Goal: Transaction & Acquisition: Subscribe to service/newsletter

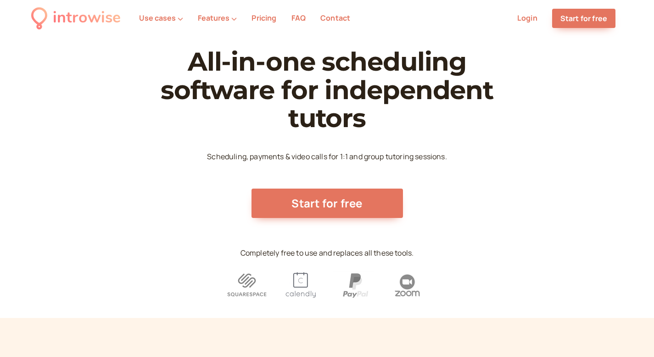
click at [265, 18] on link "Pricing" at bounding box center [264, 18] width 25 height 10
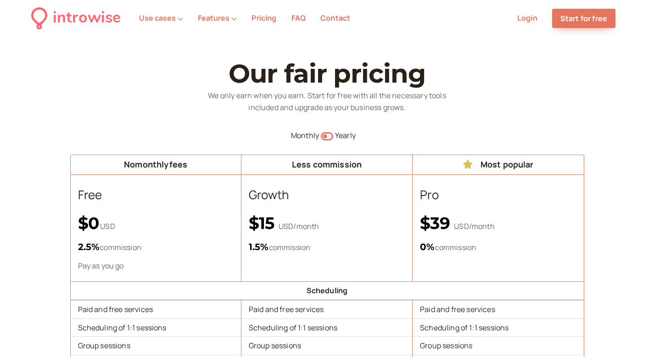
click at [298, 6] on nav "introwise Use cases Features Pricing FAQ Contact Login Start for free Sign up" at bounding box center [327, 18] width 654 height 37
click at [298, 14] on link "Start for free" at bounding box center [583, 18] width 63 height 19
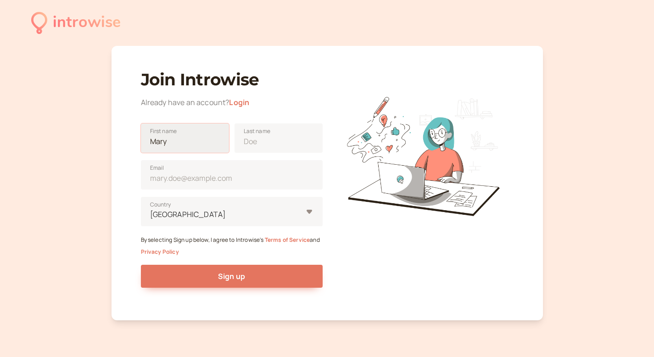
click at [203, 143] on input "First name" at bounding box center [185, 138] width 88 height 29
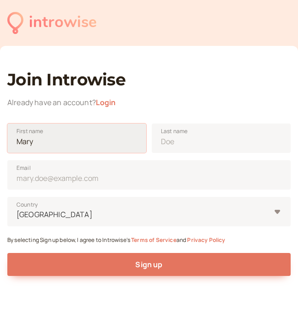
click at [87, 141] on input "First name" at bounding box center [76, 138] width 139 height 29
type input "[PERSON_NAME]"
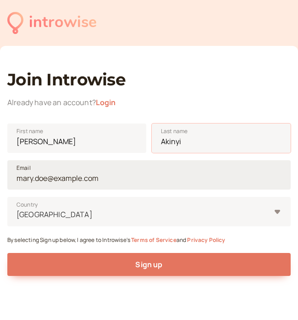
type input "Akinyi"
type input "[EMAIL_ADDRESS][DOMAIN_NAME]"
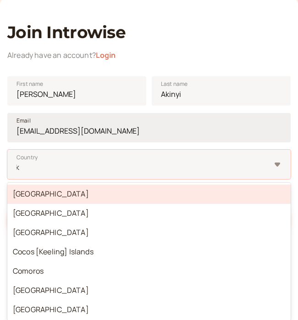
type input "ke"
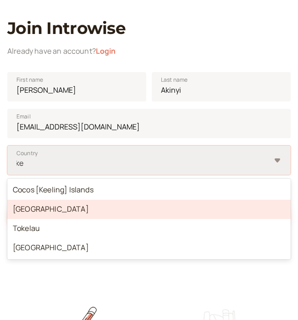
click at [59, 204] on div "[GEOGRAPHIC_DATA]" at bounding box center [149, 209] width 284 height 19
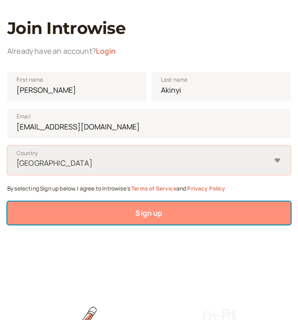
click at [169, 219] on button "Sign up" at bounding box center [149, 213] width 284 height 23
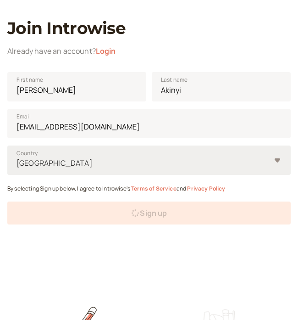
scroll to position [44, 0]
